Goal: Information Seeking & Learning: Learn about a topic

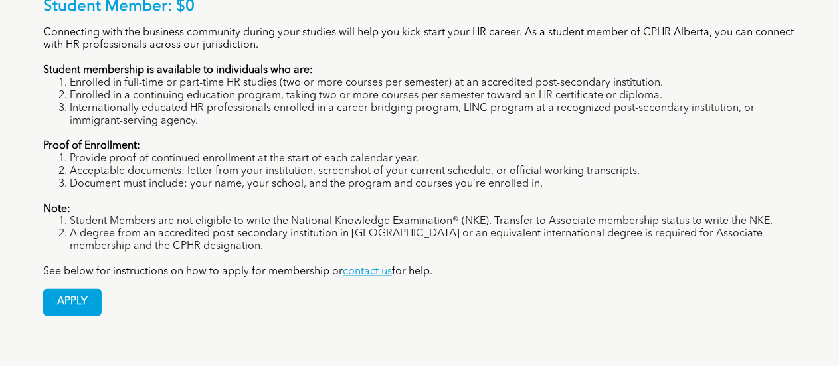
scroll to position [996, 0]
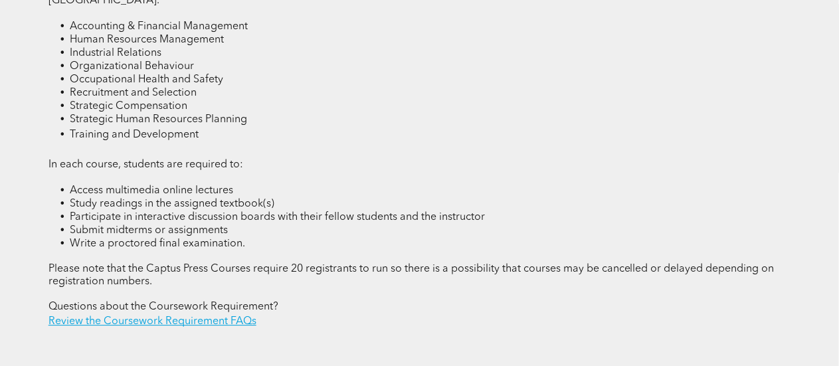
scroll to position [1859, 0]
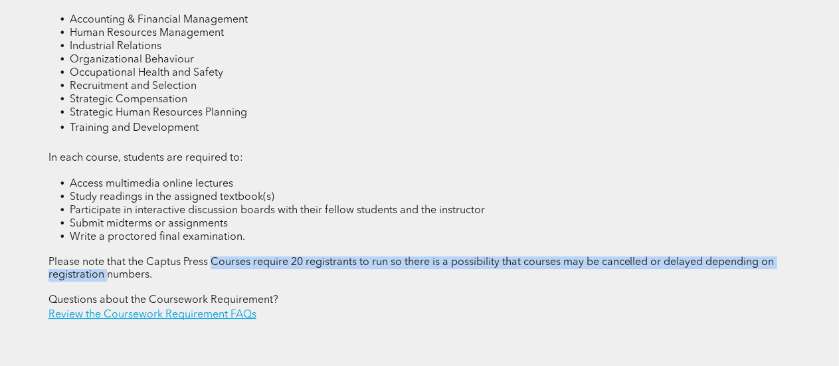
drag, startPoint x: 214, startPoint y: 256, endPoint x: 106, endPoint y: 269, distance: 108.3
click at [106, 269] on span "Please note that the Captus Press Courses require 20 registrants to run so ther…" at bounding box center [411, 268] width 726 height 23
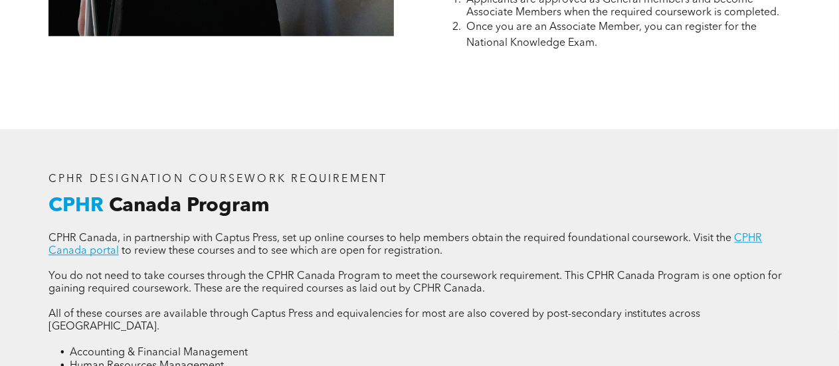
scroll to position [1527, 0]
